Goal: Information Seeking & Learning: Learn about a topic

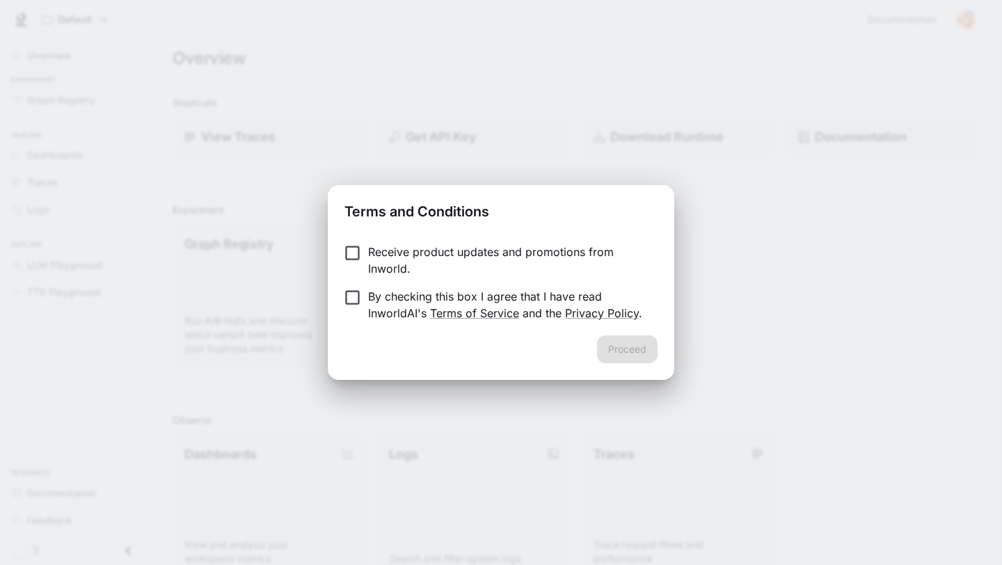
click at [368, 296] on p "By checking this box I agree that I have read InworldAI's Terms of Service and …" at bounding box center [507, 304] width 278 height 33
click at [642, 351] on button "Proceed" at bounding box center [627, 349] width 61 height 28
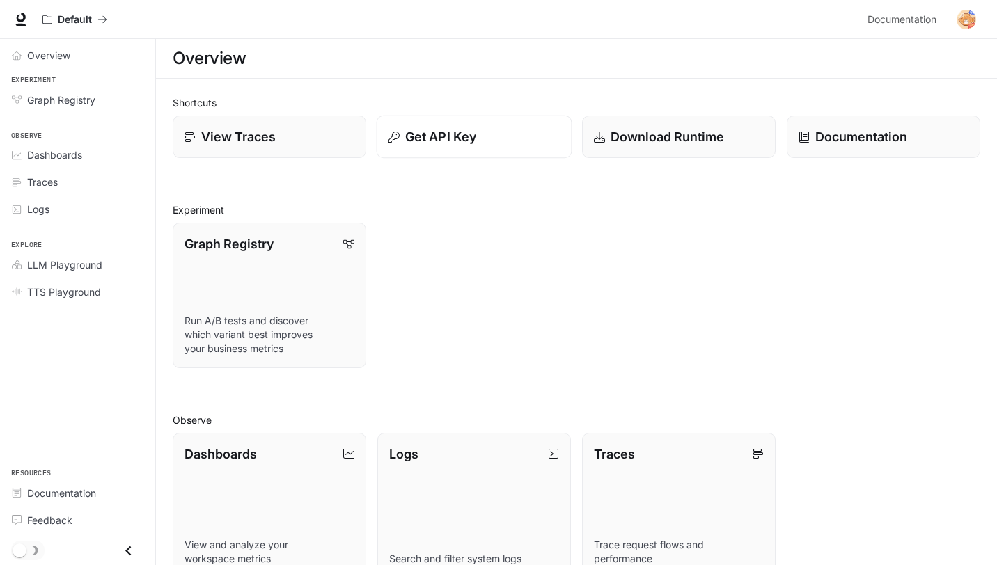
click at [447, 141] on p "Get API Key" at bounding box center [440, 136] width 71 height 19
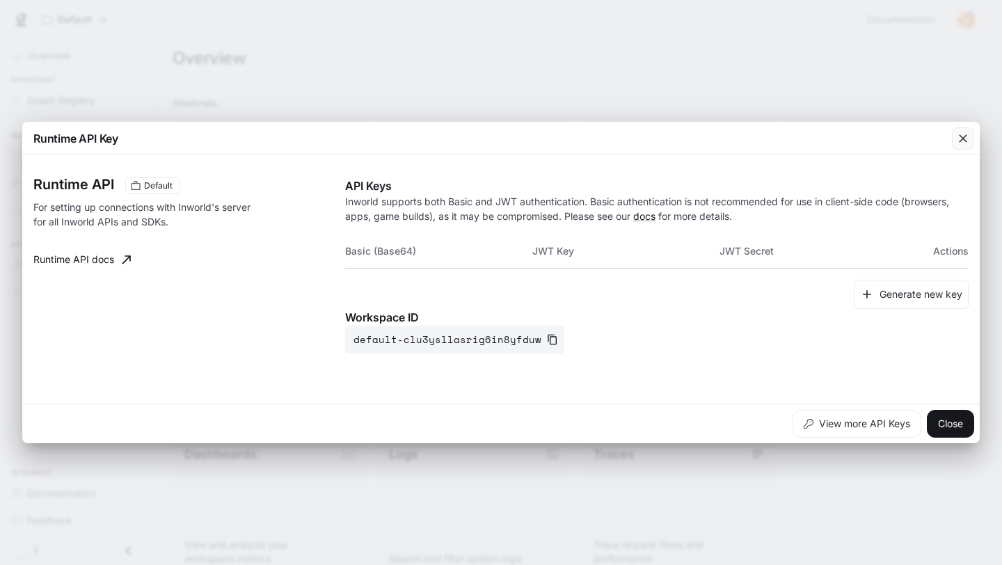
click at [964, 132] on icon "button" at bounding box center [963, 139] width 14 height 14
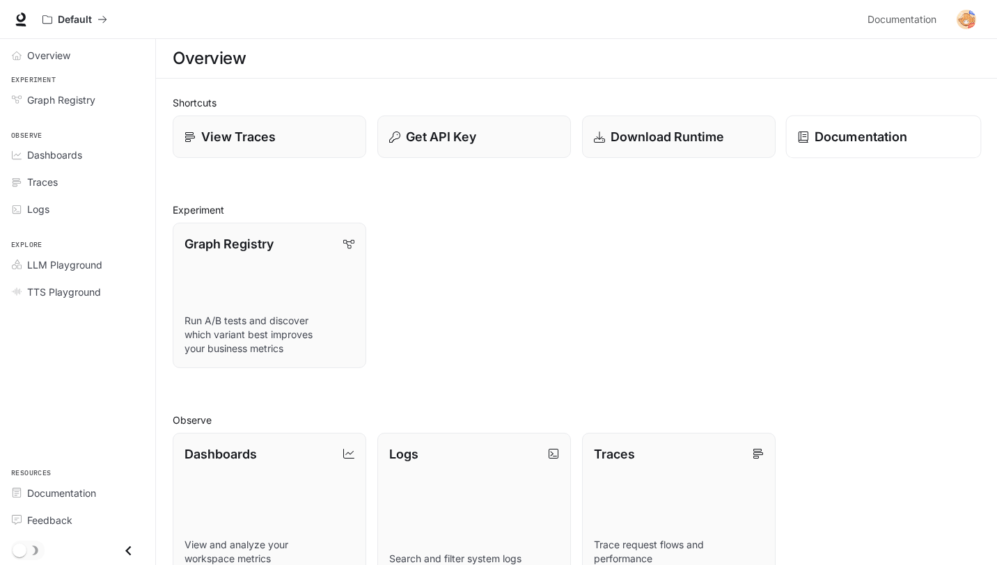
click at [933, 136] on div "Documentation" at bounding box center [883, 136] width 171 height 19
